Goal: Information Seeking & Learning: Learn about a topic

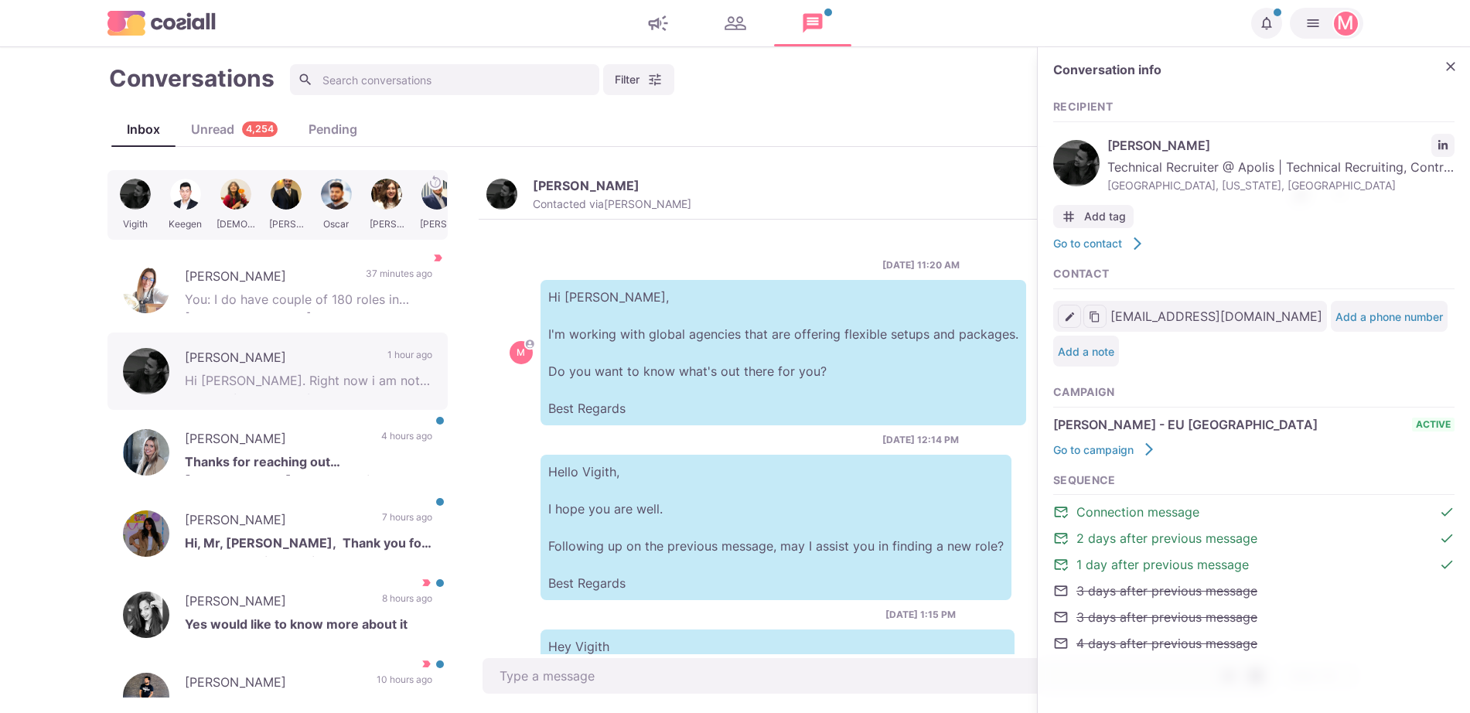
scroll to position [200, 0]
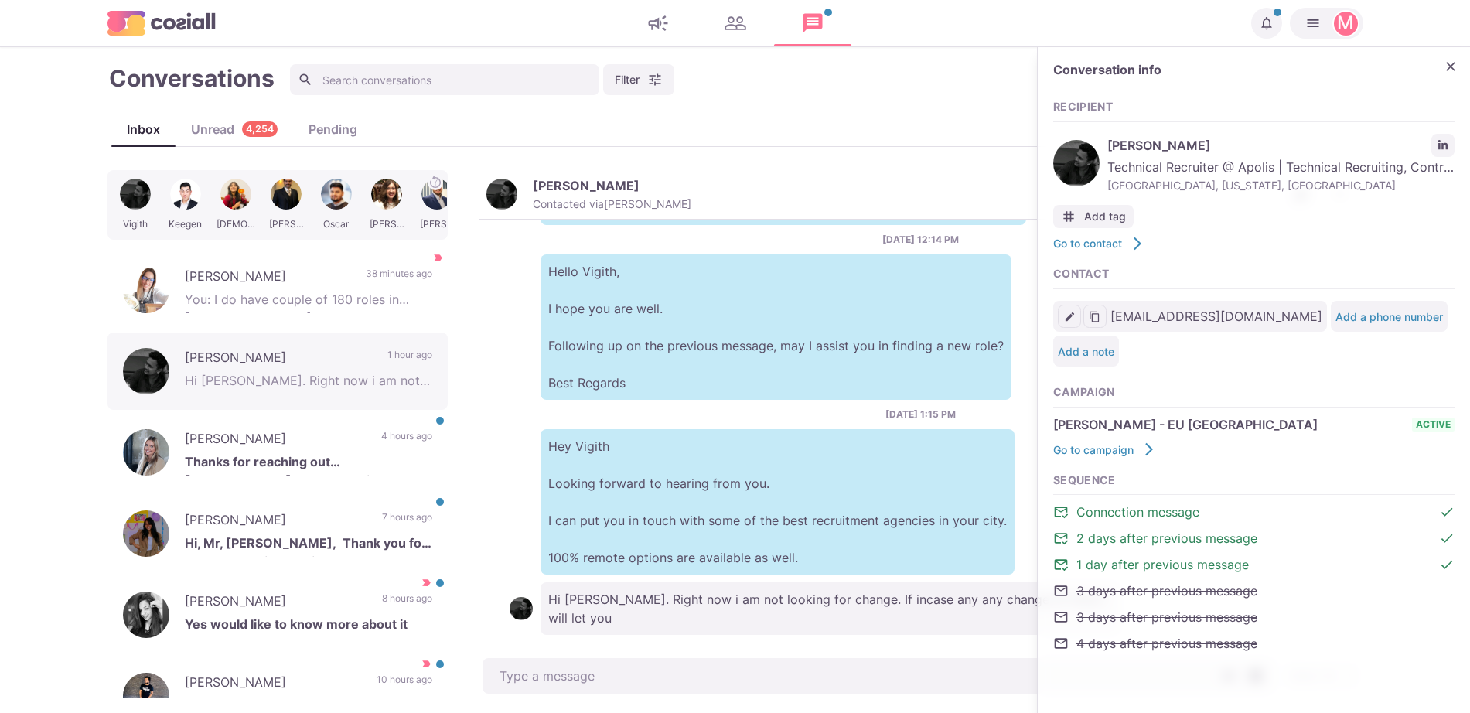
click at [580, 331] on p "Hello Vigith, I hope you are well. Following up on the previous message, may I …" at bounding box center [775, 326] width 471 height 145
click at [292, 422] on div "[PERSON_NAME] Thanks for reaching out [PERSON_NAME] but not looking to make any…" at bounding box center [277, 452] width 340 height 77
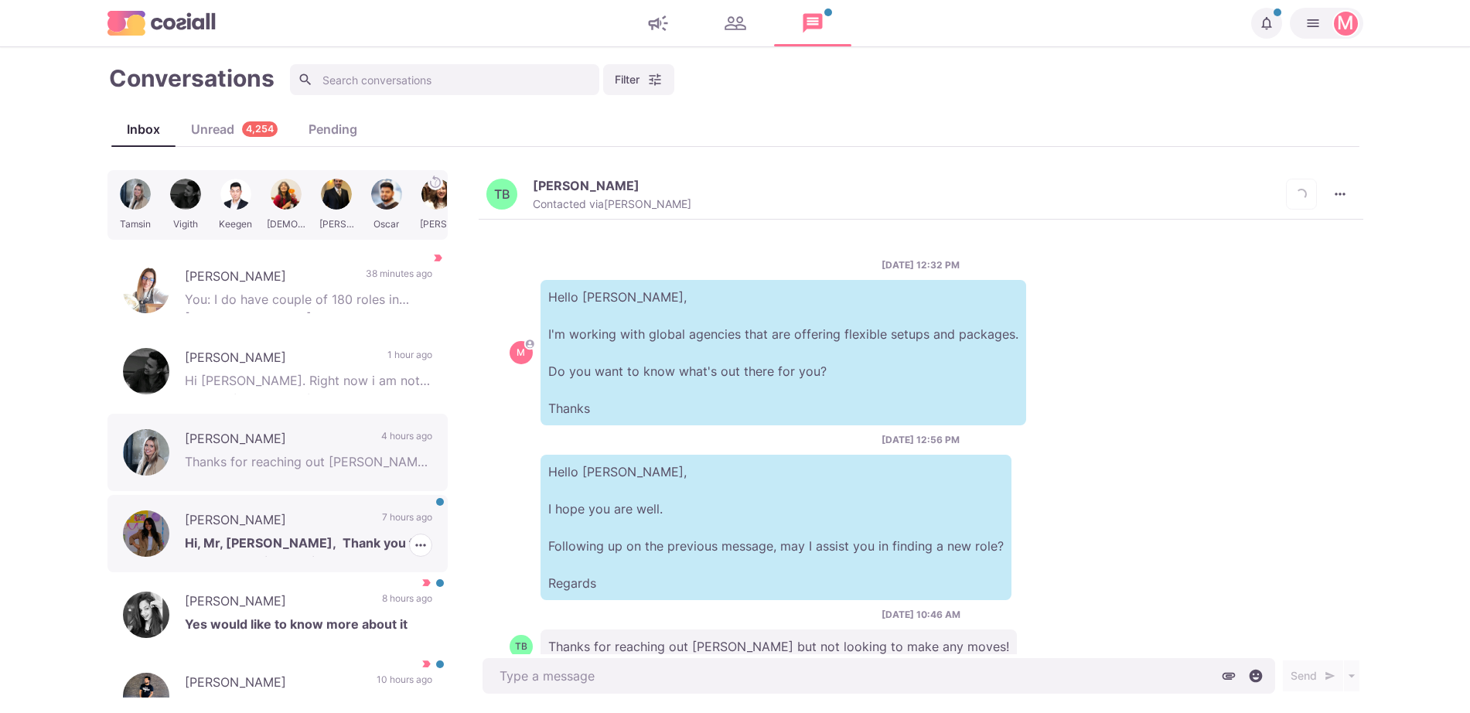
scroll to position [47, 0]
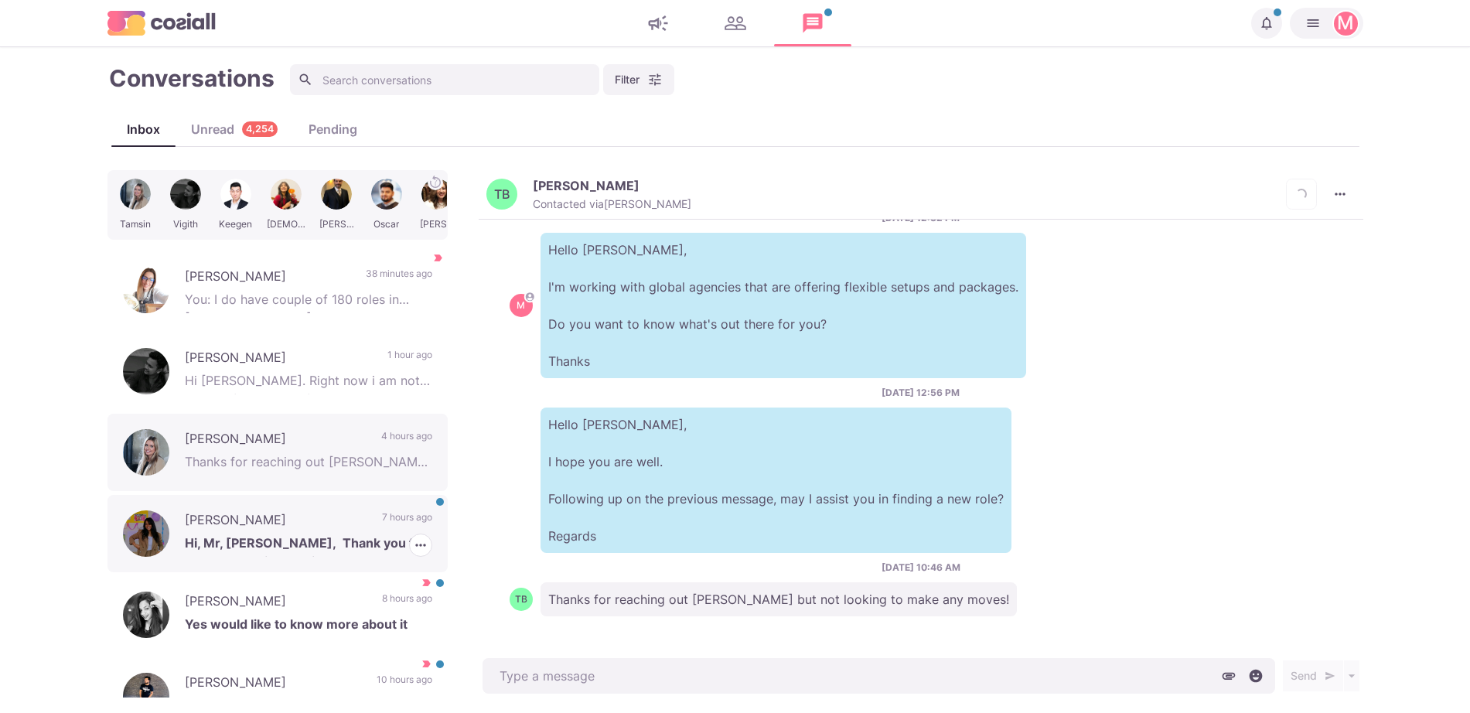
click at [382, 523] on p "7 hours ago" at bounding box center [407, 521] width 50 height 23
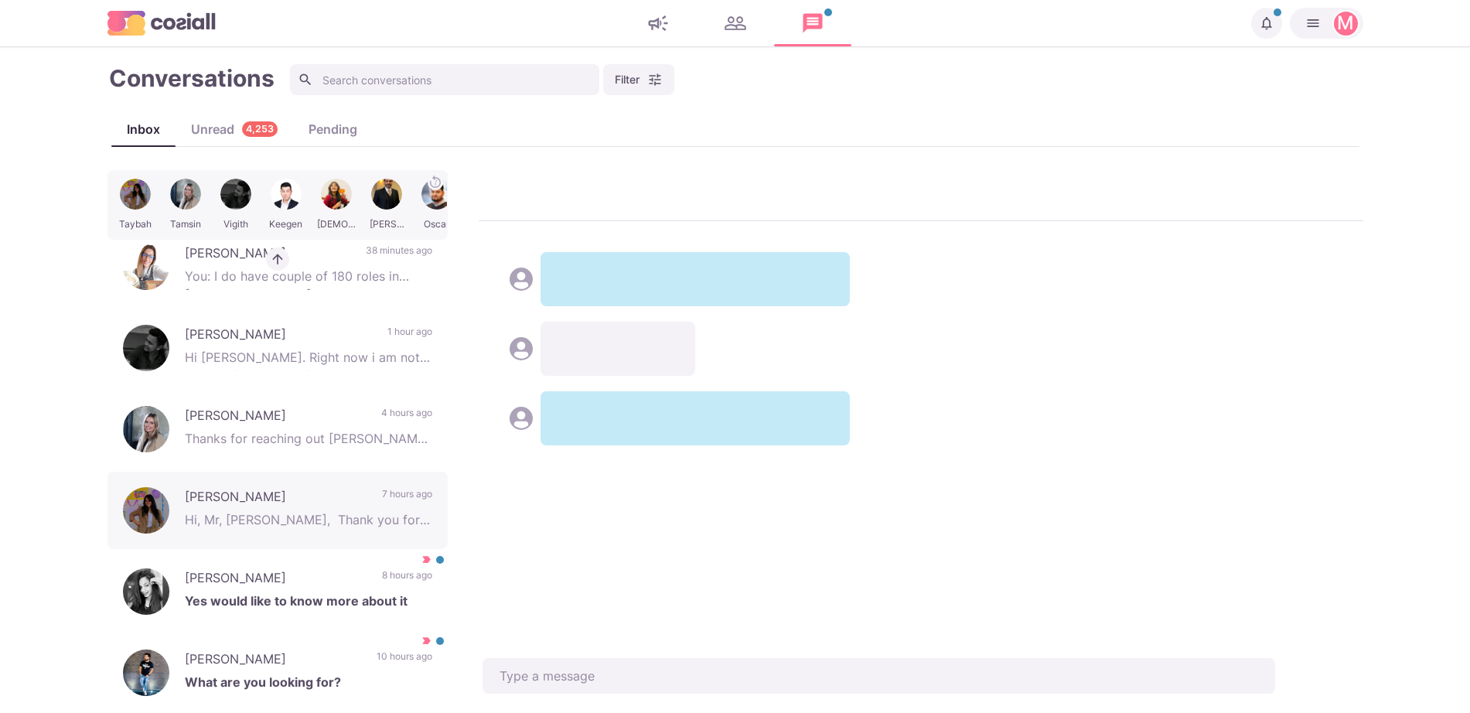
scroll to position [579, 0]
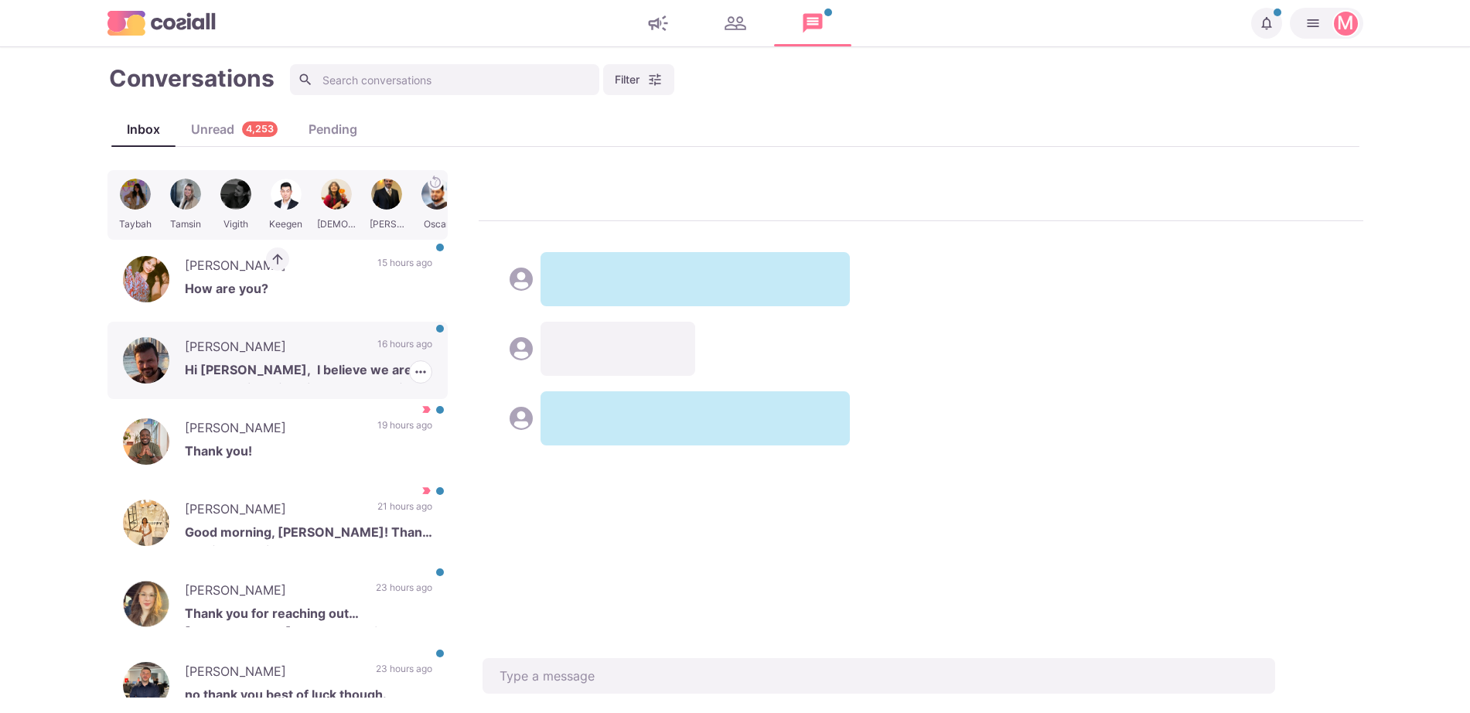
click at [377, 341] on p "16 hours ago" at bounding box center [404, 348] width 55 height 23
click at [323, 274] on p "[PERSON_NAME]" at bounding box center [273, 267] width 177 height 23
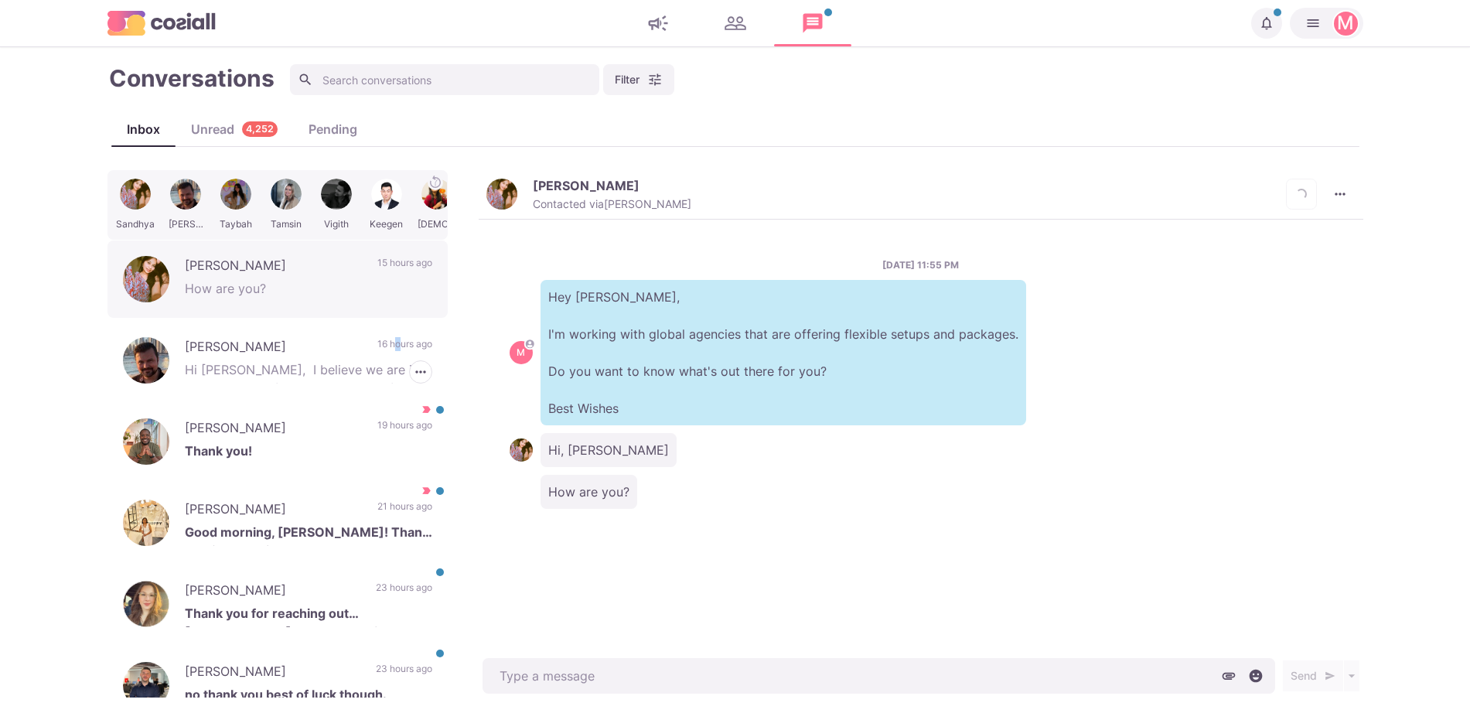
drag, startPoint x: 384, startPoint y: 335, endPoint x: 455, endPoint y: 421, distance: 111.0
click at [381, 336] on div "[PERSON_NAME] Hi [PERSON_NAME], I believe we are in the same line of business. …" at bounding box center [277, 360] width 340 height 77
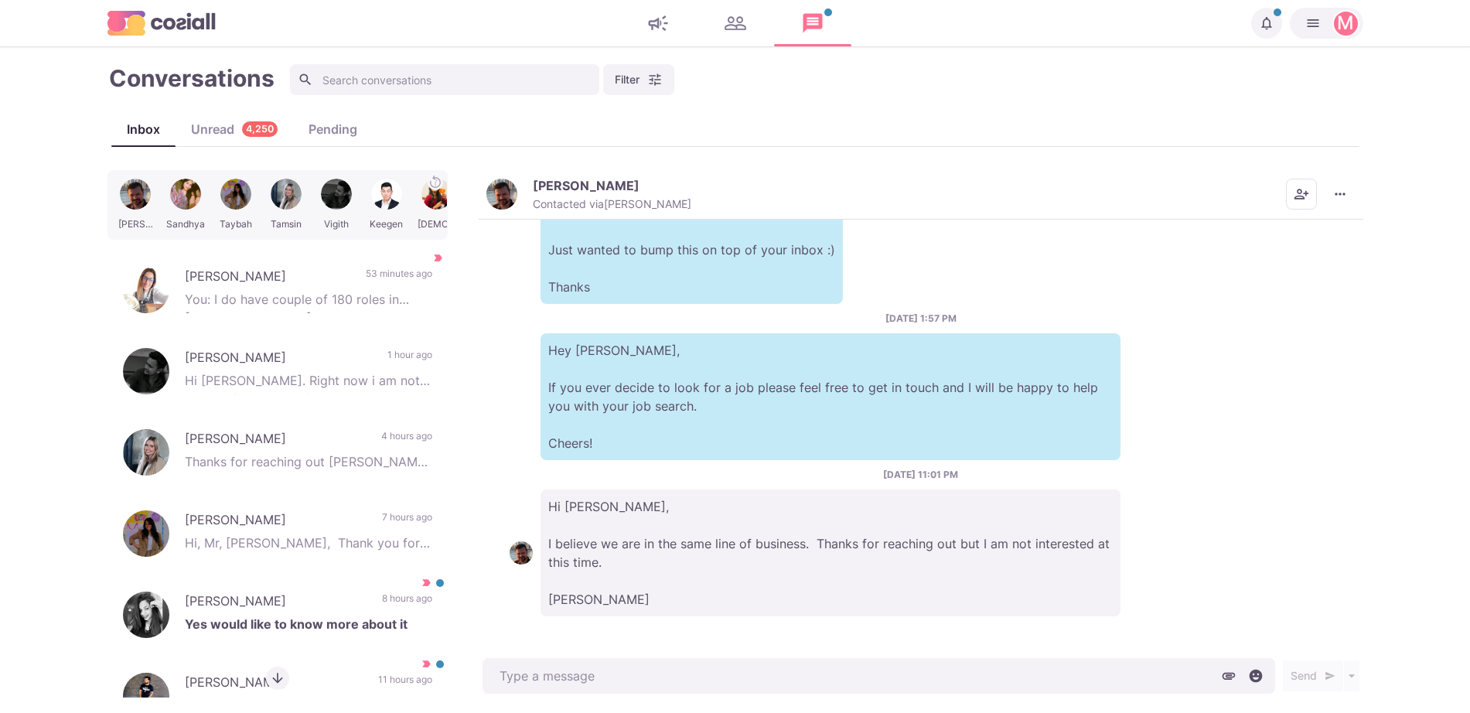
click at [12, 356] on main "Conversations Filter Status Campaign Contact Mark conversations as important wh…" at bounding box center [735, 380] width 1470 height 666
type textarea "x"
